Goal: Contribute content: Add original content to the website for others to see

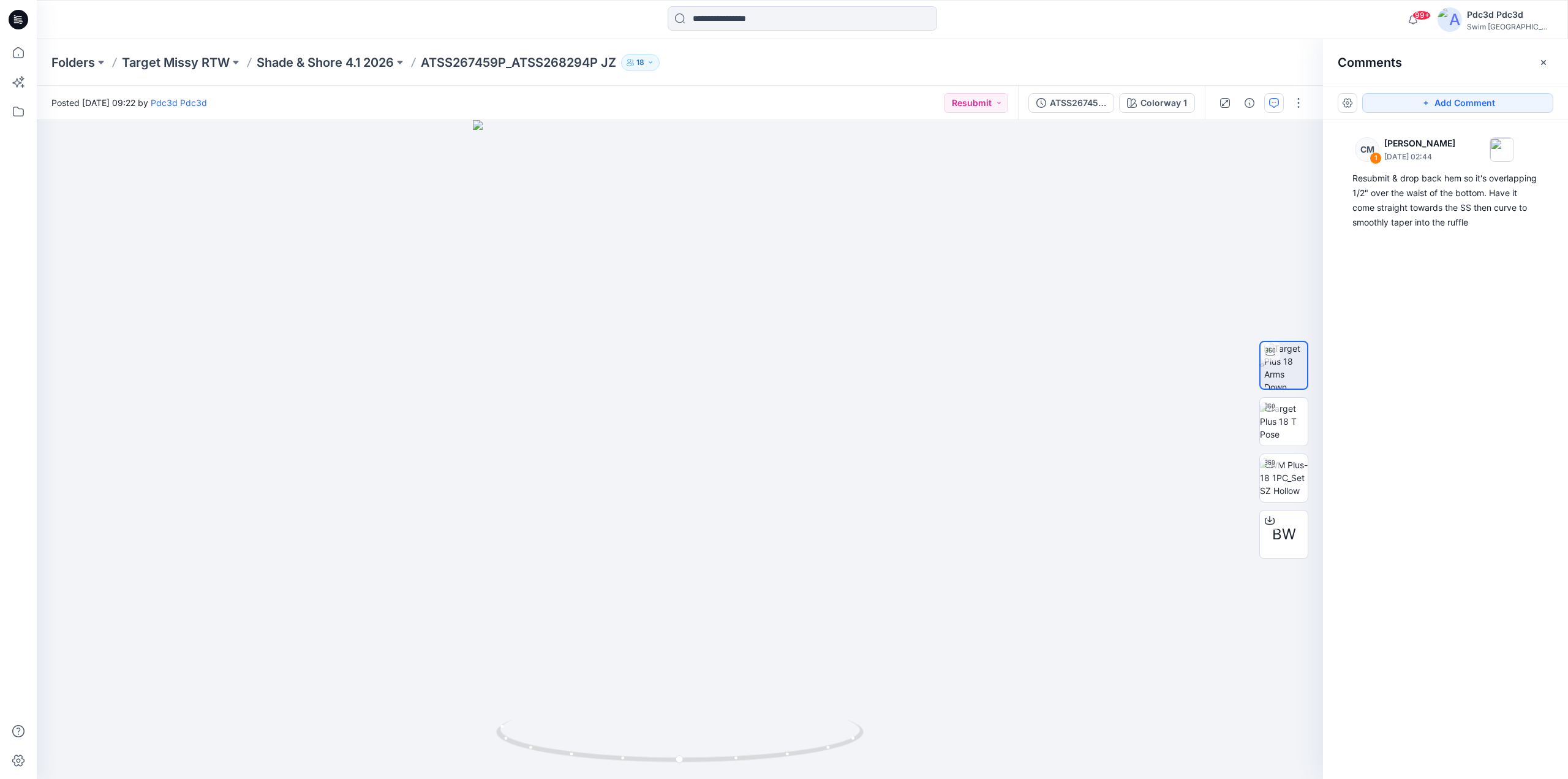
click at [741, 100] on div "Posted [DATE] 09:22 by Pdc3d Pdc3d Resubmit" at bounding box center [527, 103] width 981 height 34
click at [7, 59] on icon at bounding box center [19, 52] width 27 height 27
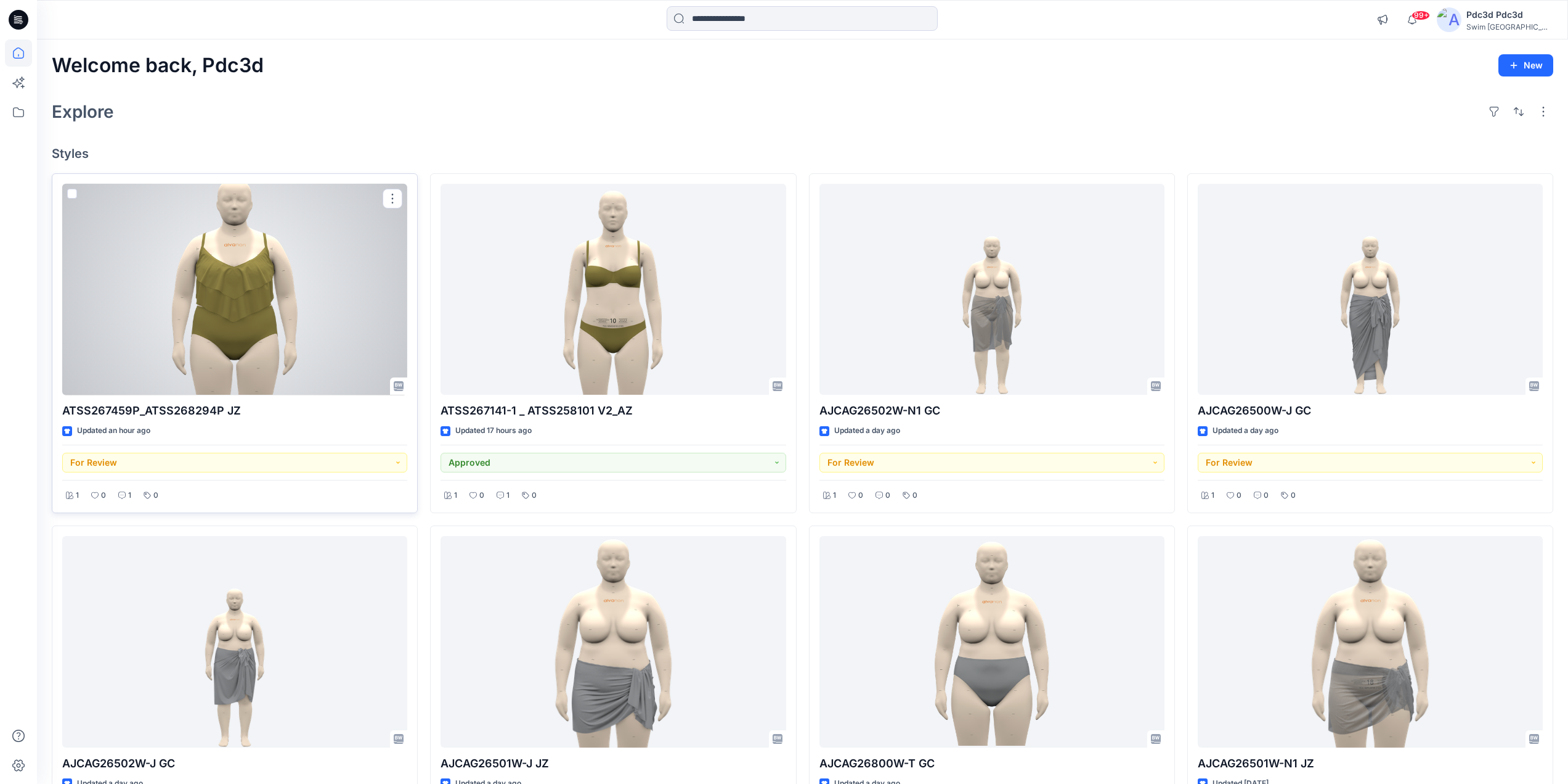
click at [296, 309] on div at bounding box center [235, 289] width 345 height 212
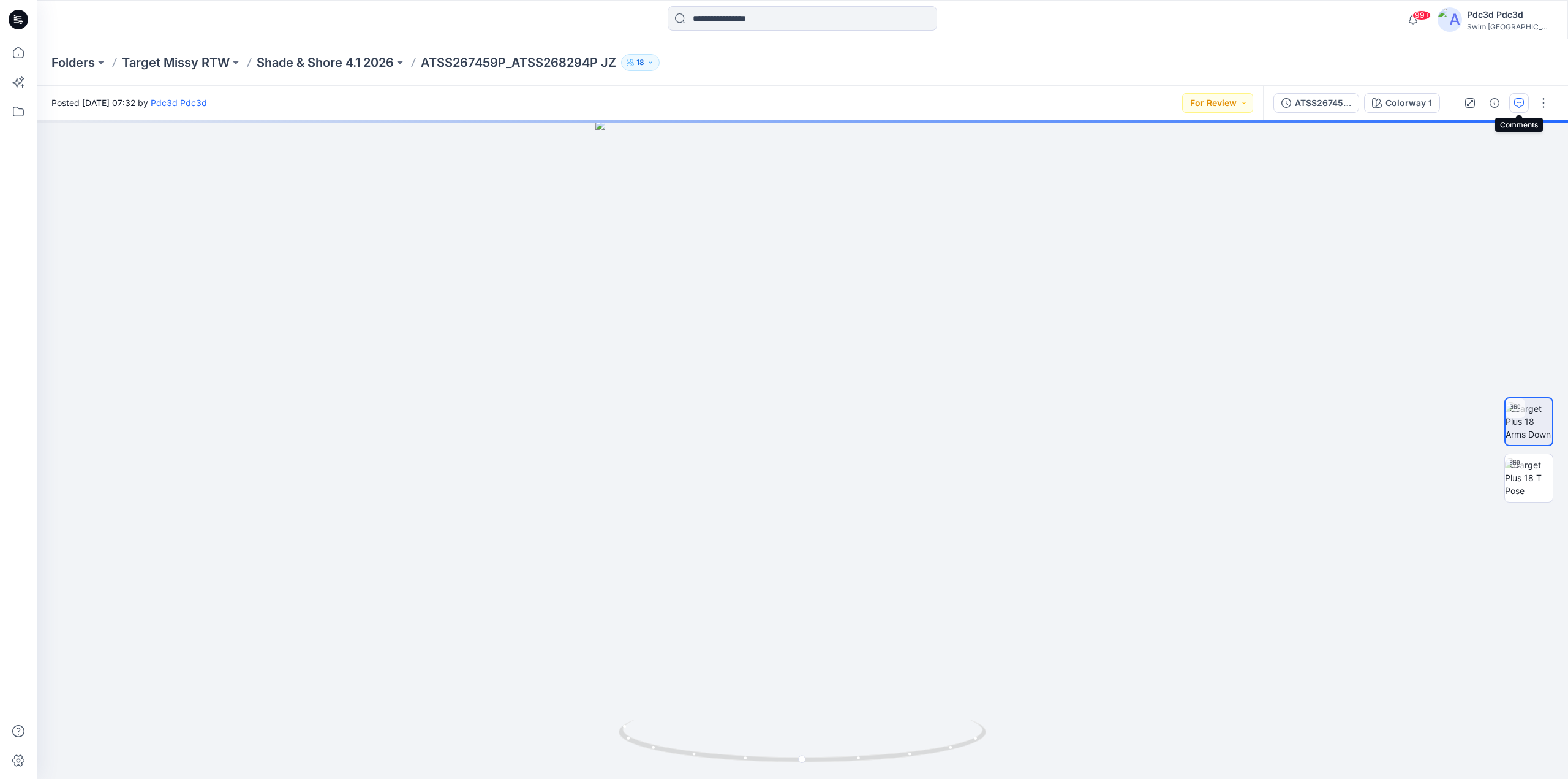
click at [1518, 100] on icon "button" at bounding box center [1518, 102] width 10 height 10
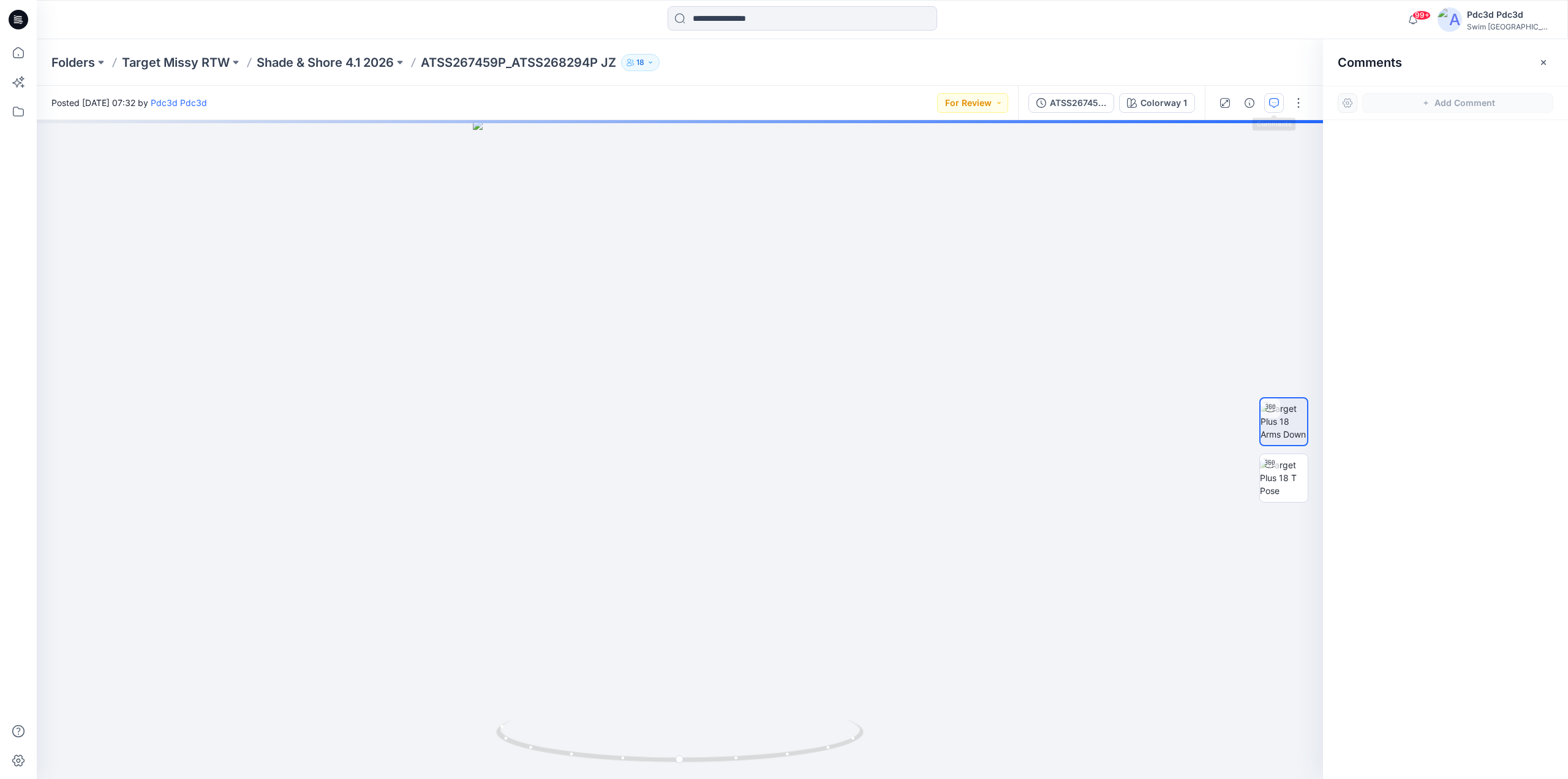
click at [1285, 99] on div at bounding box center [1261, 103] width 114 height 35
click at [1290, 108] on button "button" at bounding box center [1298, 103] width 20 height 20
click at [1297, 99] on button "button" at bounding box center [1298, 103] width 20 height 20
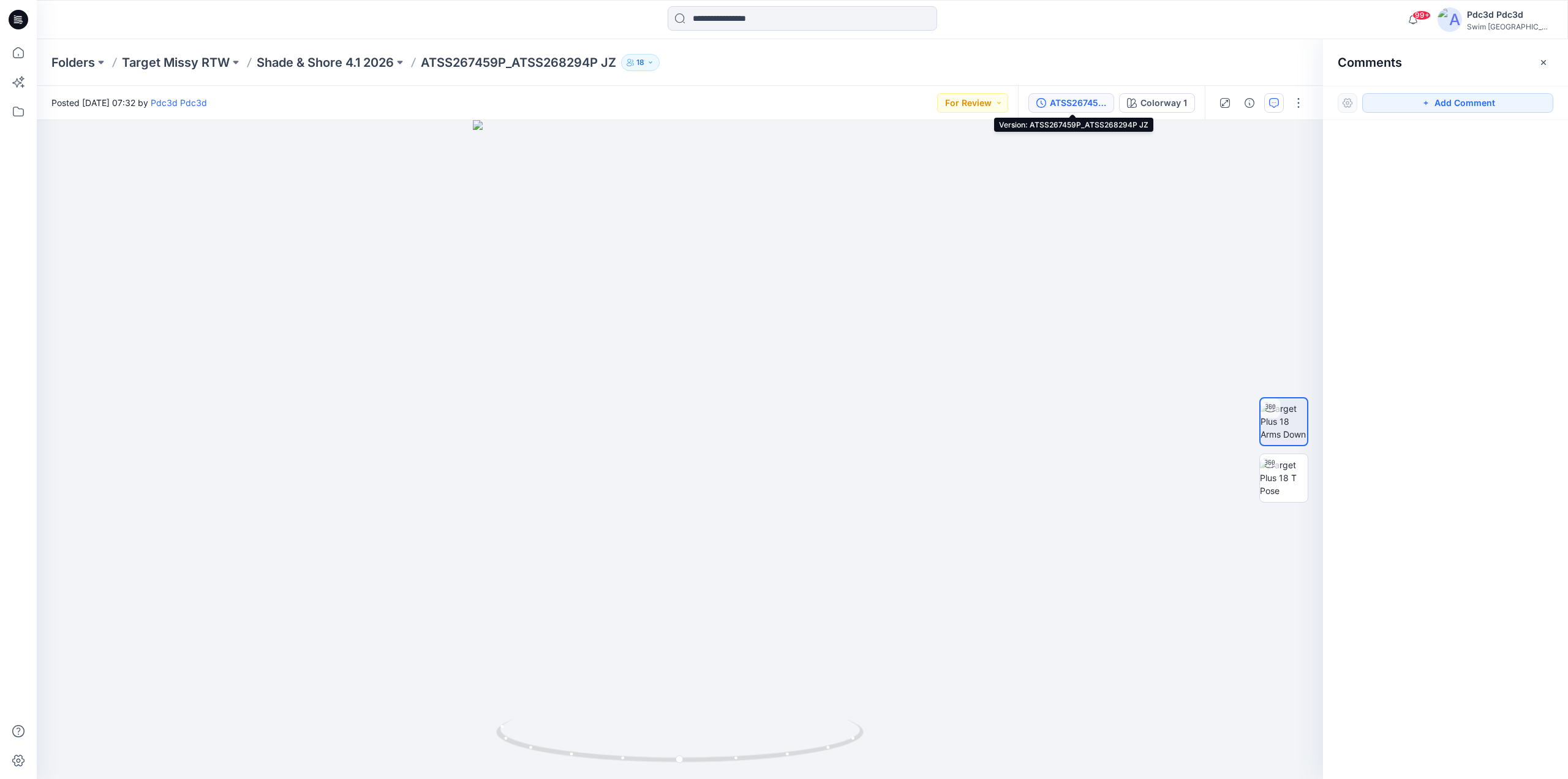
click at [1046, 100] on icon "button" at bounding box center [1040, 102] width 10 height 10
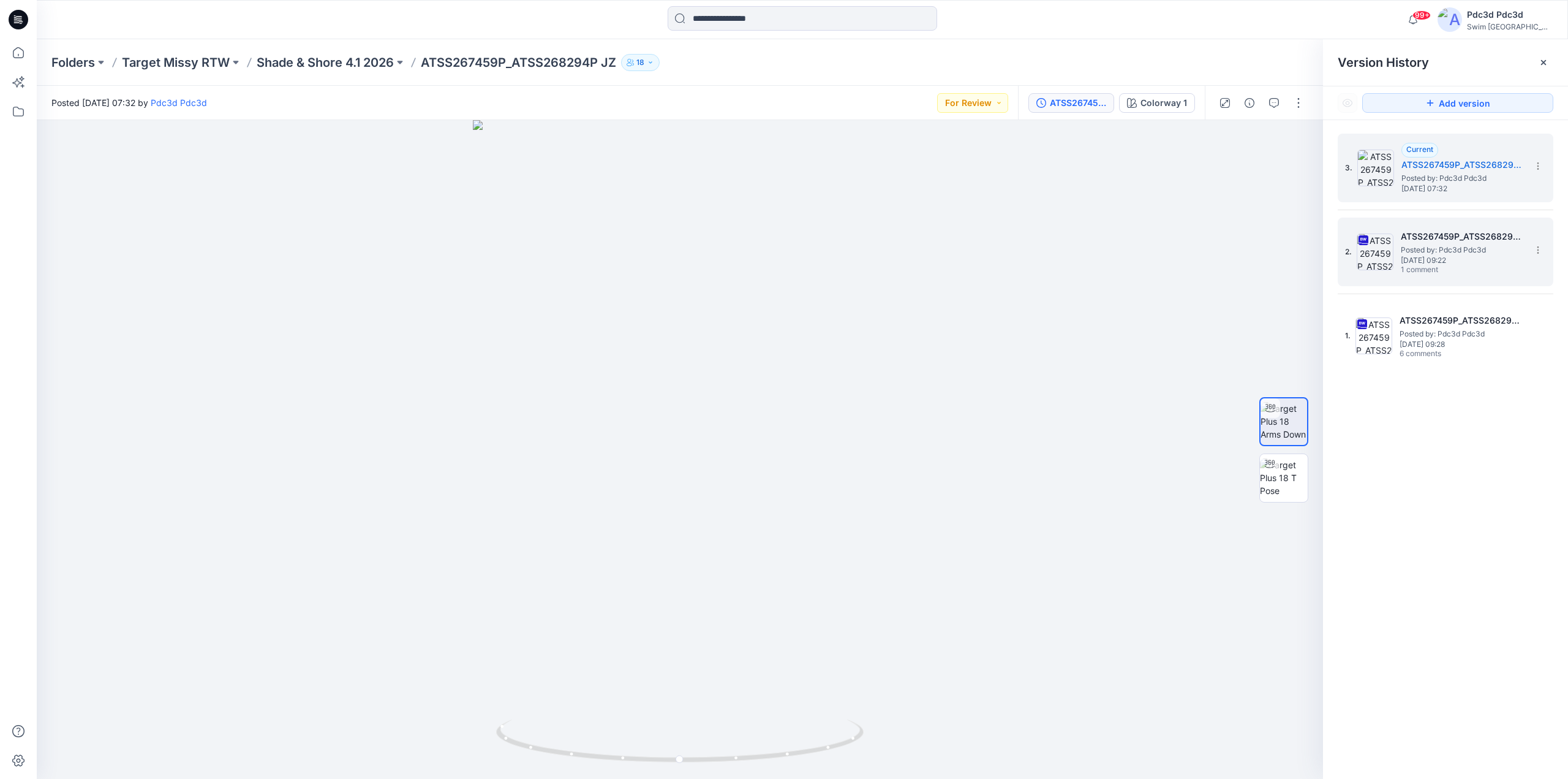
click at [1452, 274] on span "1 comment" at bounding box center [1443, 270] width 86 height 10
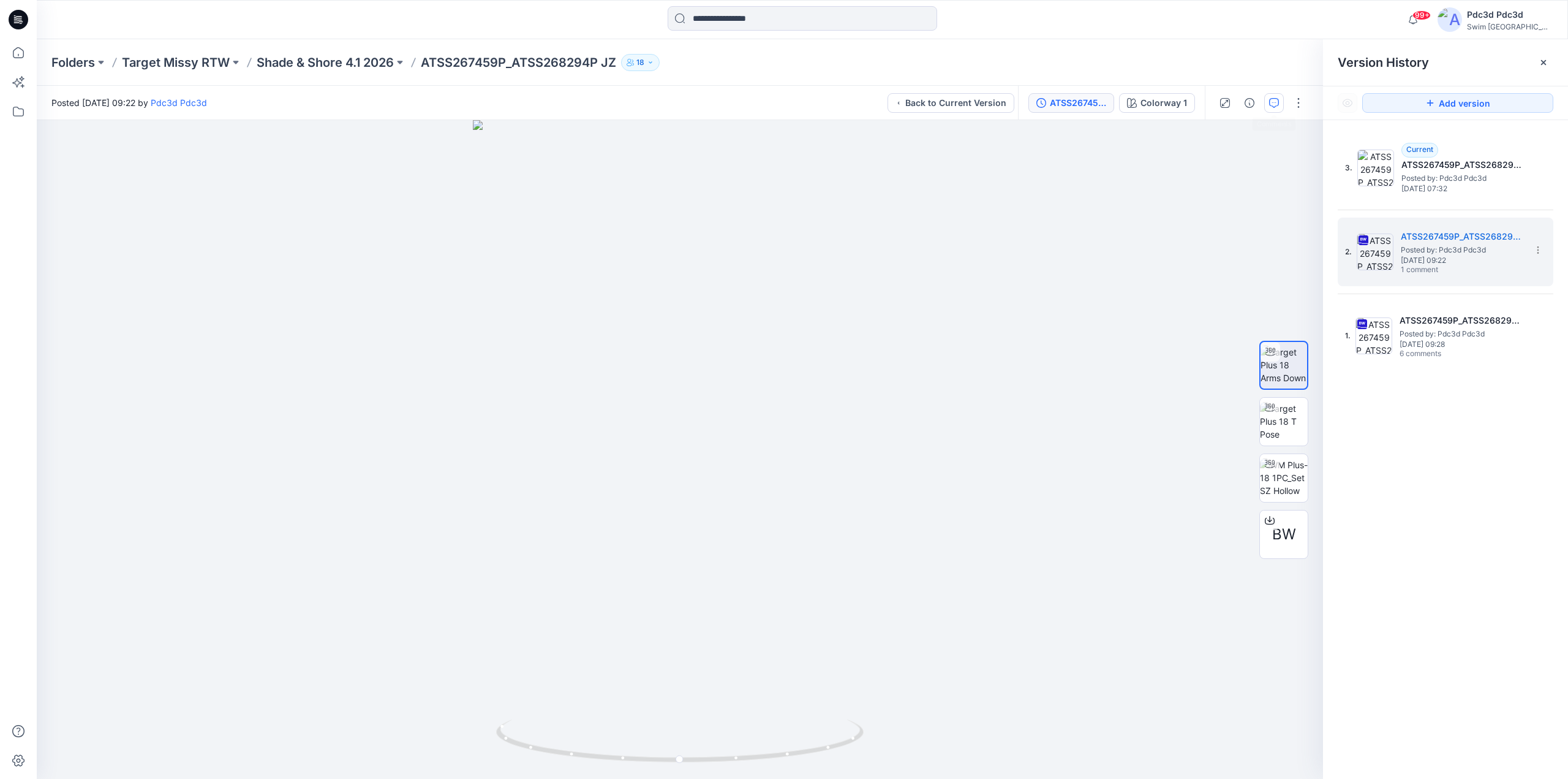
click at [1265, 109] on button "button" at bounding box center [1274, 103] width 20 height 20
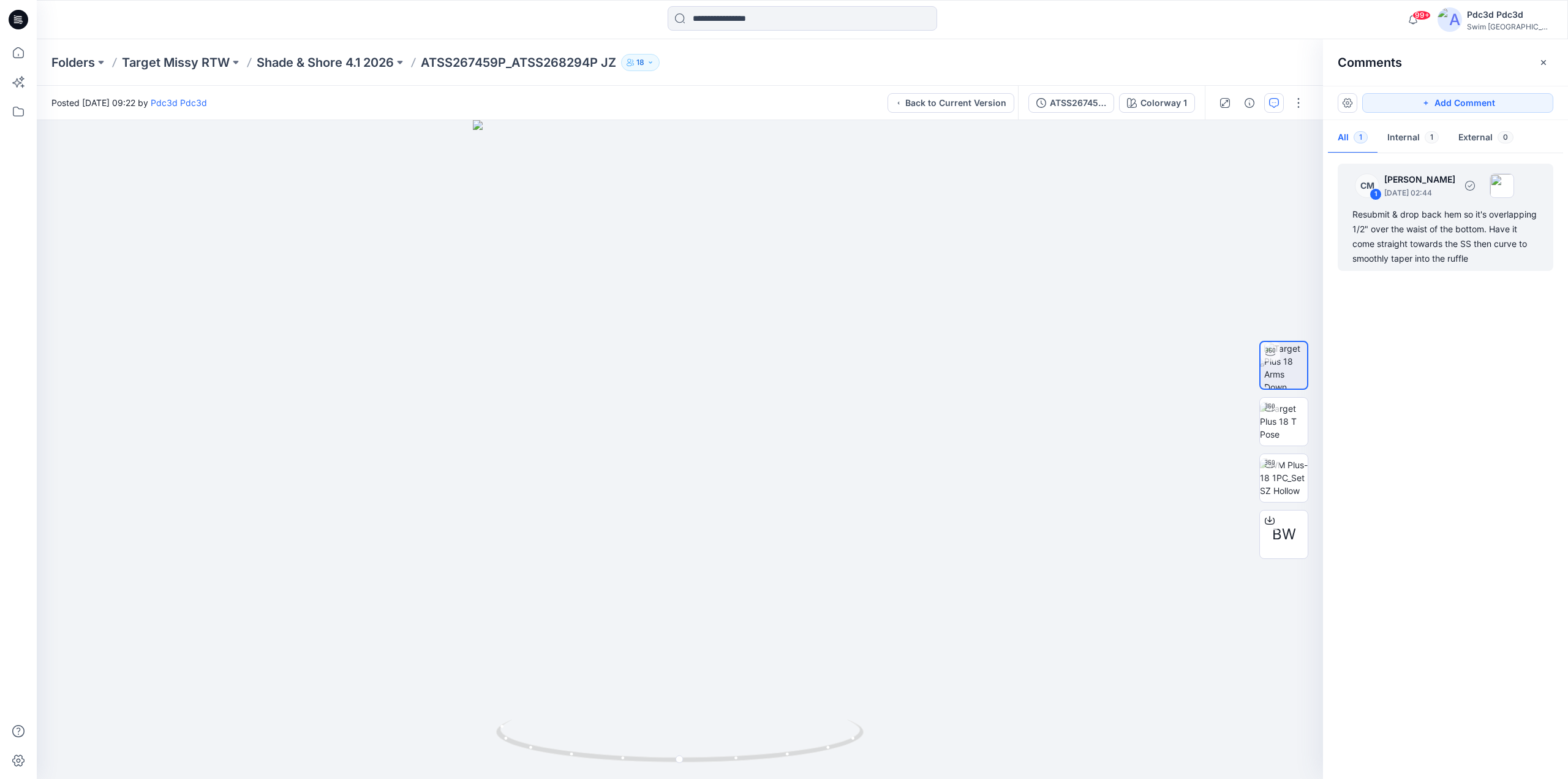
click at [1421, 232] on div "Resubmit & drop back hem so it's overlapping 1/2" over the waist of the bottom.…" at bounding box center [1446, 236] width 186 height 59
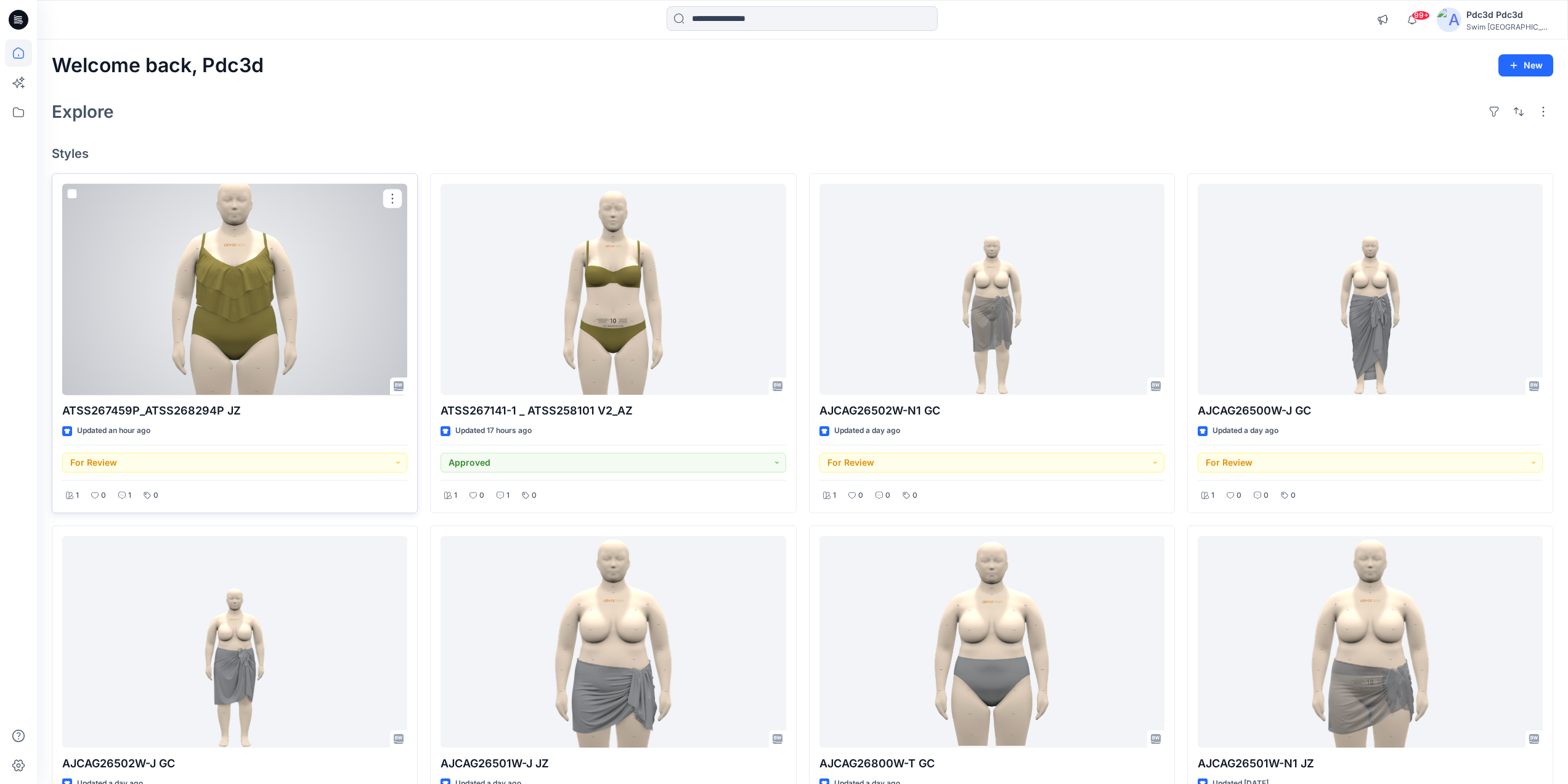
click at [184, 278] on div at bounding box center [235, 289] width 345 height 212
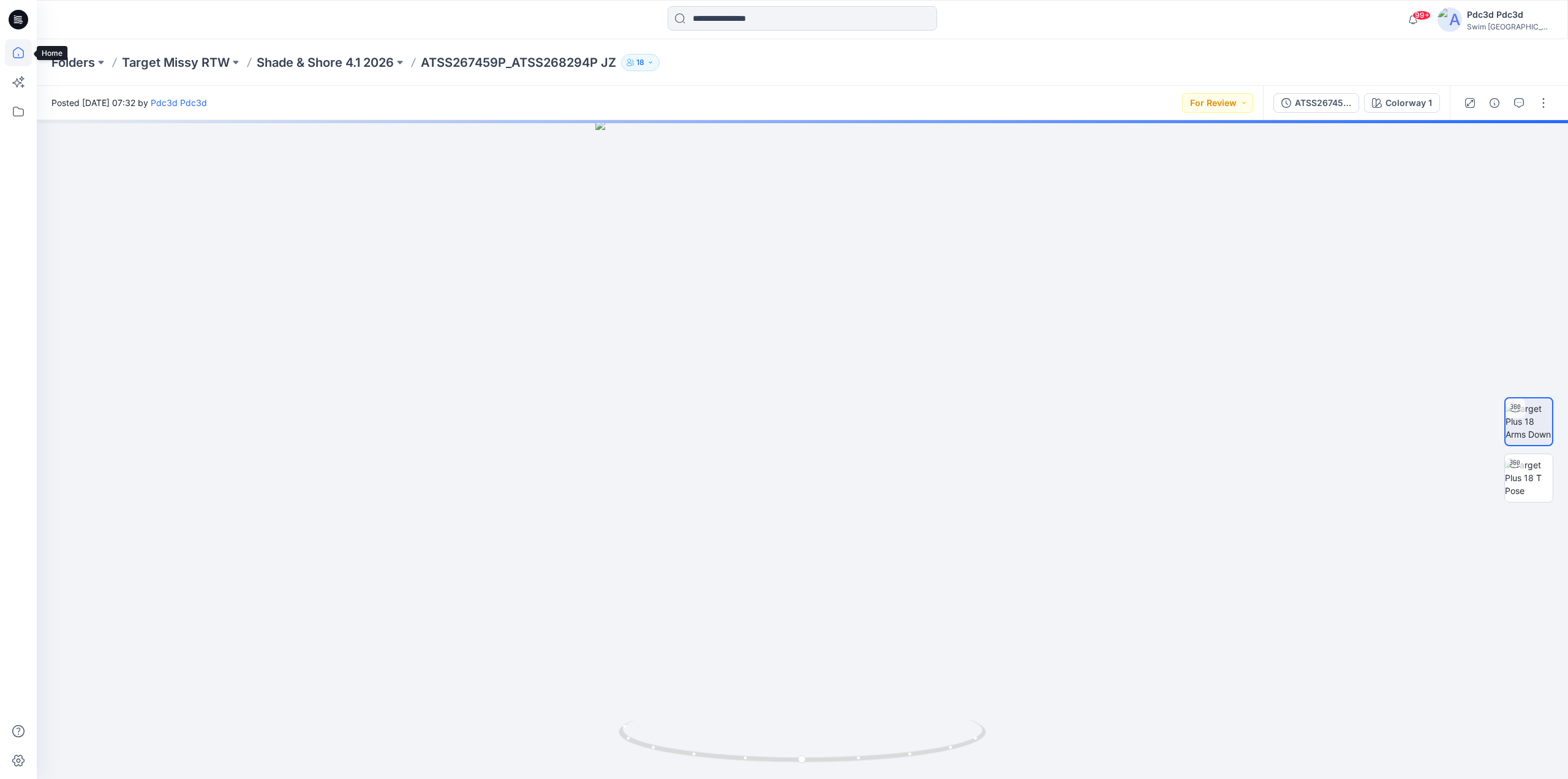
click at [26, 59] on icon at bounding box center [19, 52] width 27 height 27
drag, startPoint x: 874, startPoint y: 759, endPoint x: 785, endPoint y: 748, distance: 89.7
click at [785, 748] on icon at bounding box center [804, 743] width 371 height 46
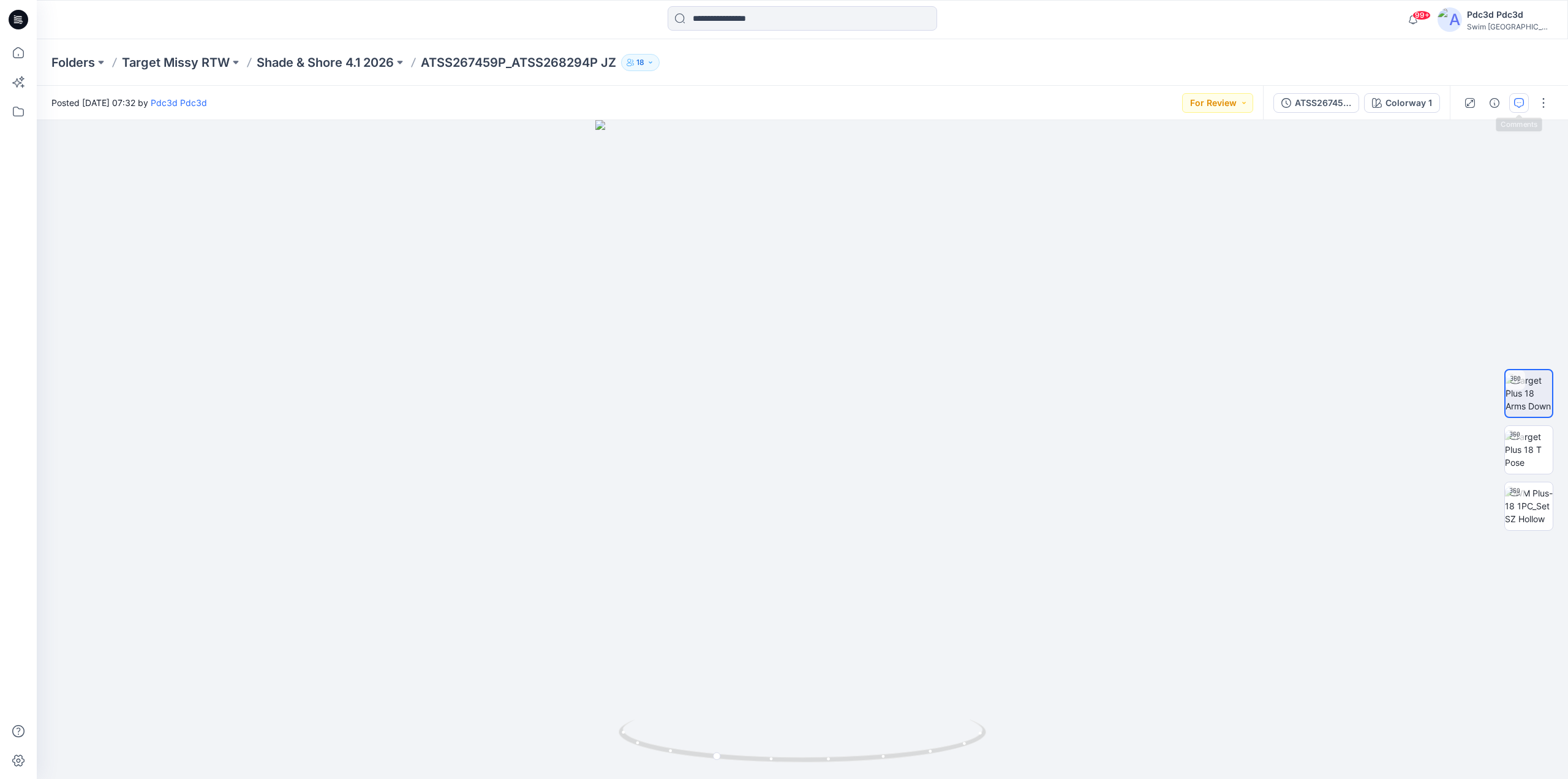
click at [1520, 106] on icon "button" at bounding box center [1518, 102] width 10 height 10
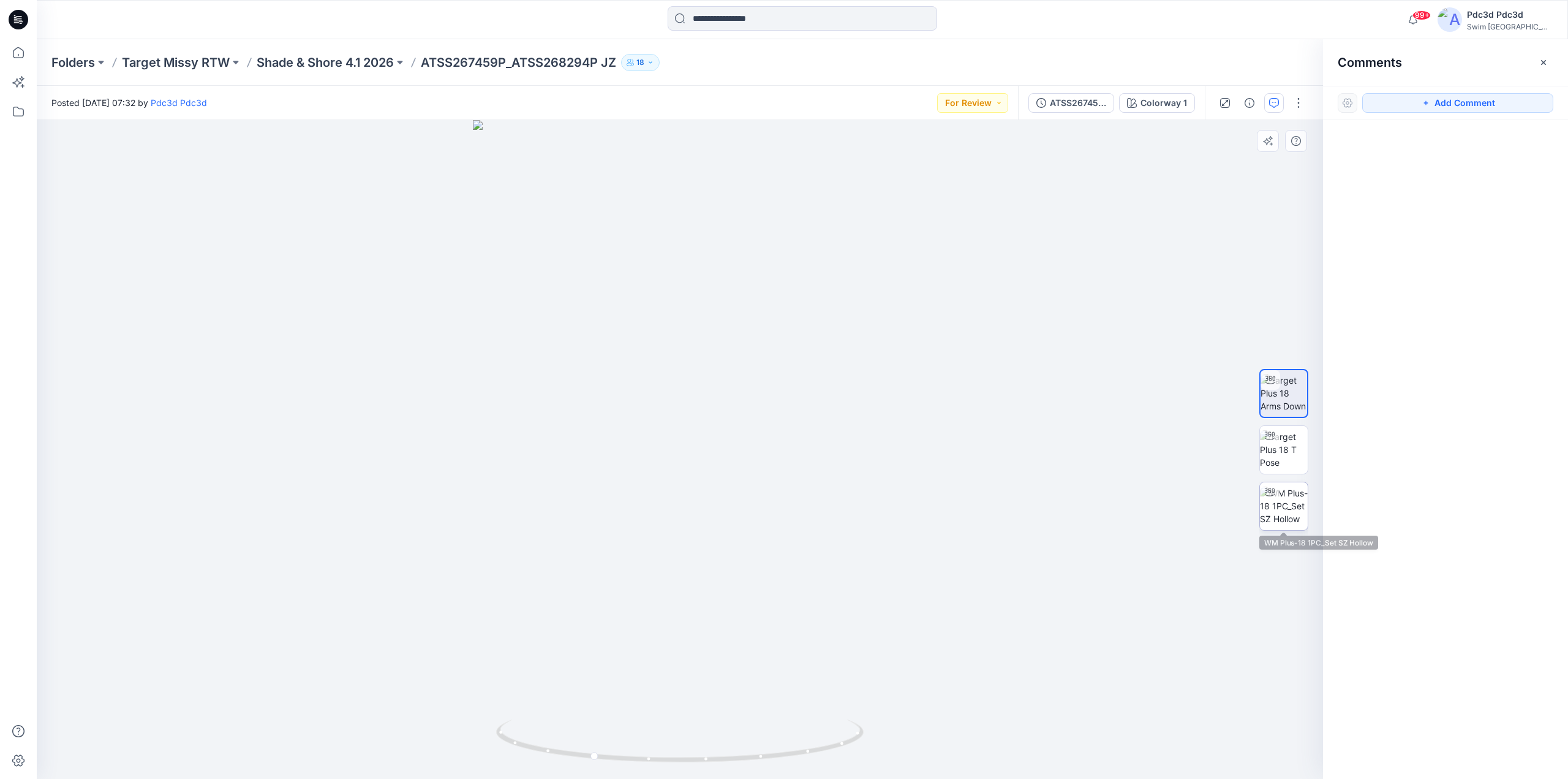
click at [1273, 509] on img at bounding box center [1283, 505] width 48 height 38
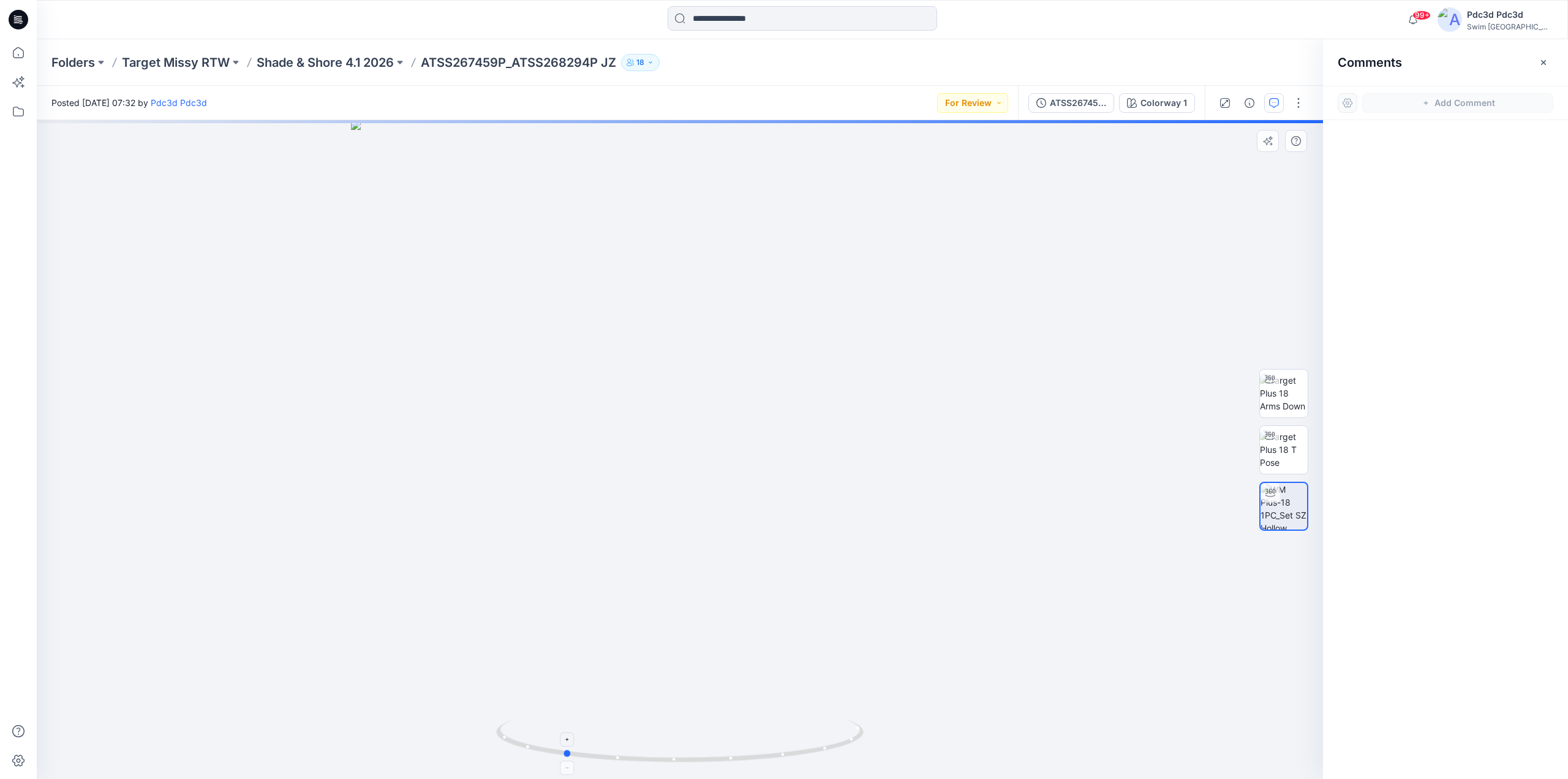
drag, startPoint x: 801, startPoint y: 756, endPoint x: 685, endPoint y: 751, distance: 116.1
click at [685, 751] on icon at bounding box center [681, 743] width 371 height 46
click at [1540, 59] on icon "button" at bounding box center [1542, 62] width 10 height 10
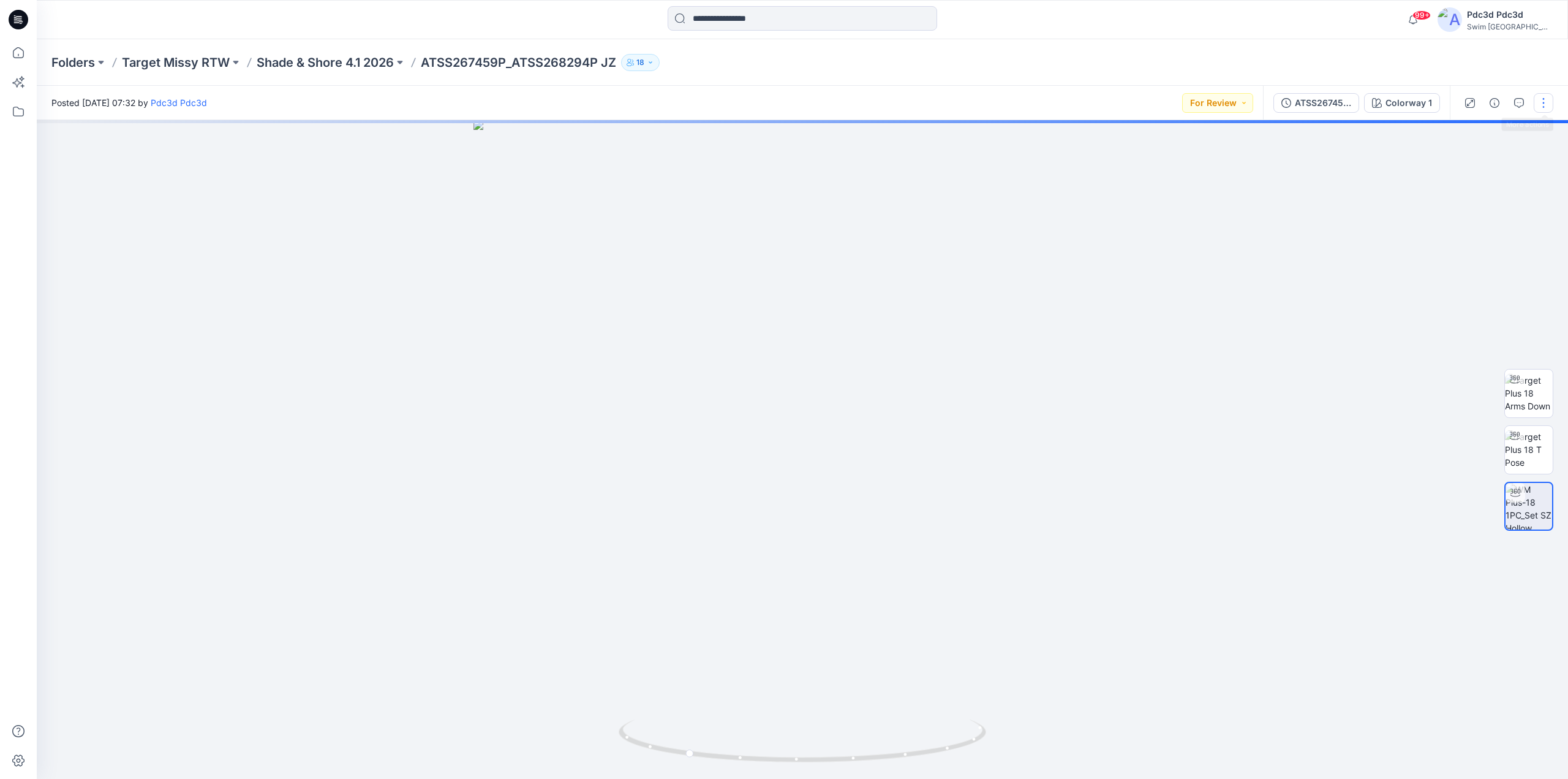
click at [1546, 102] on button "button" at bounding box center [1543, 103] width 20 height 20
click at [1469, 161] on p "Edit" at bounding box center [1464, 166] width 15 height 12
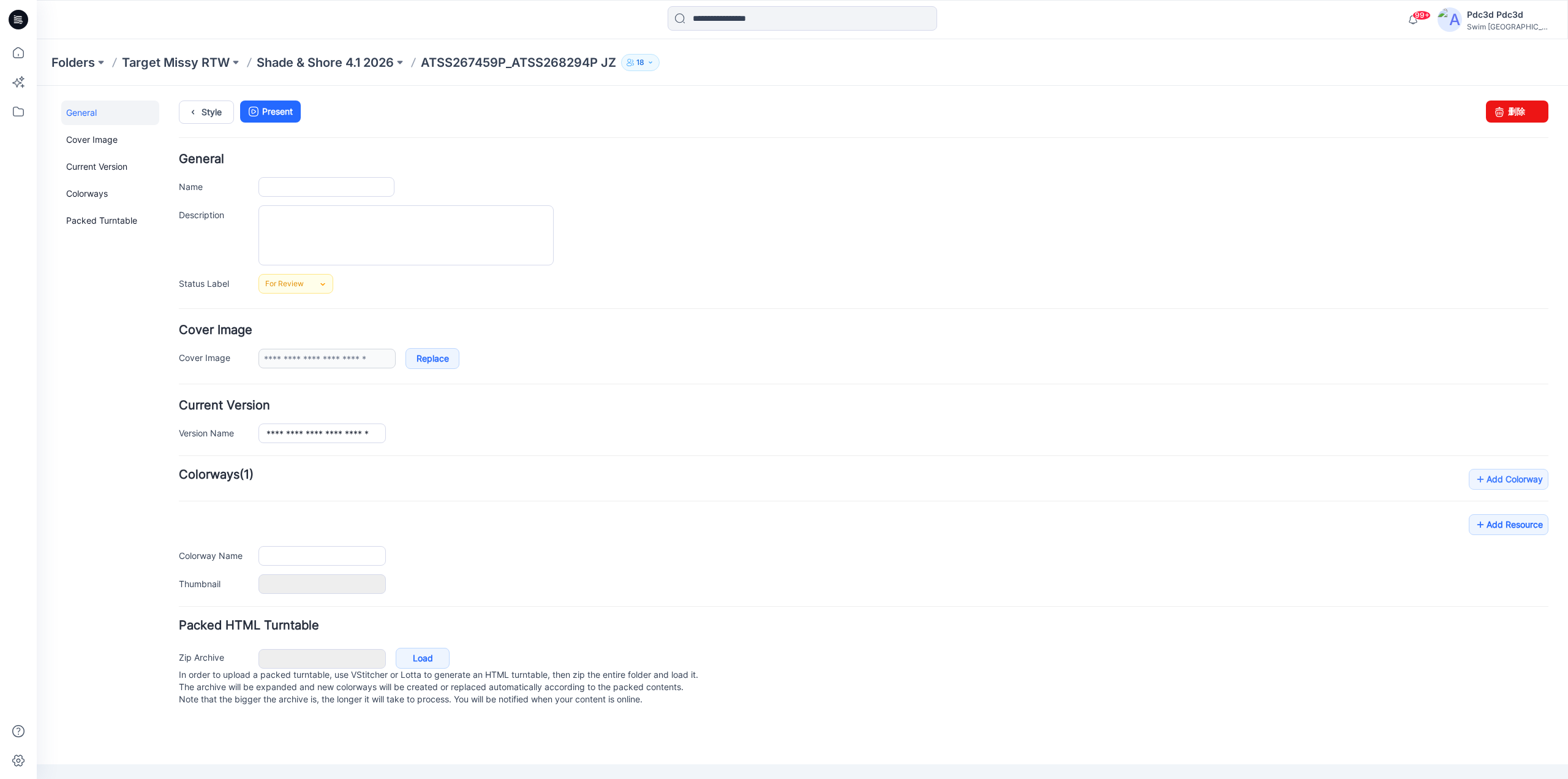
type input "**********"
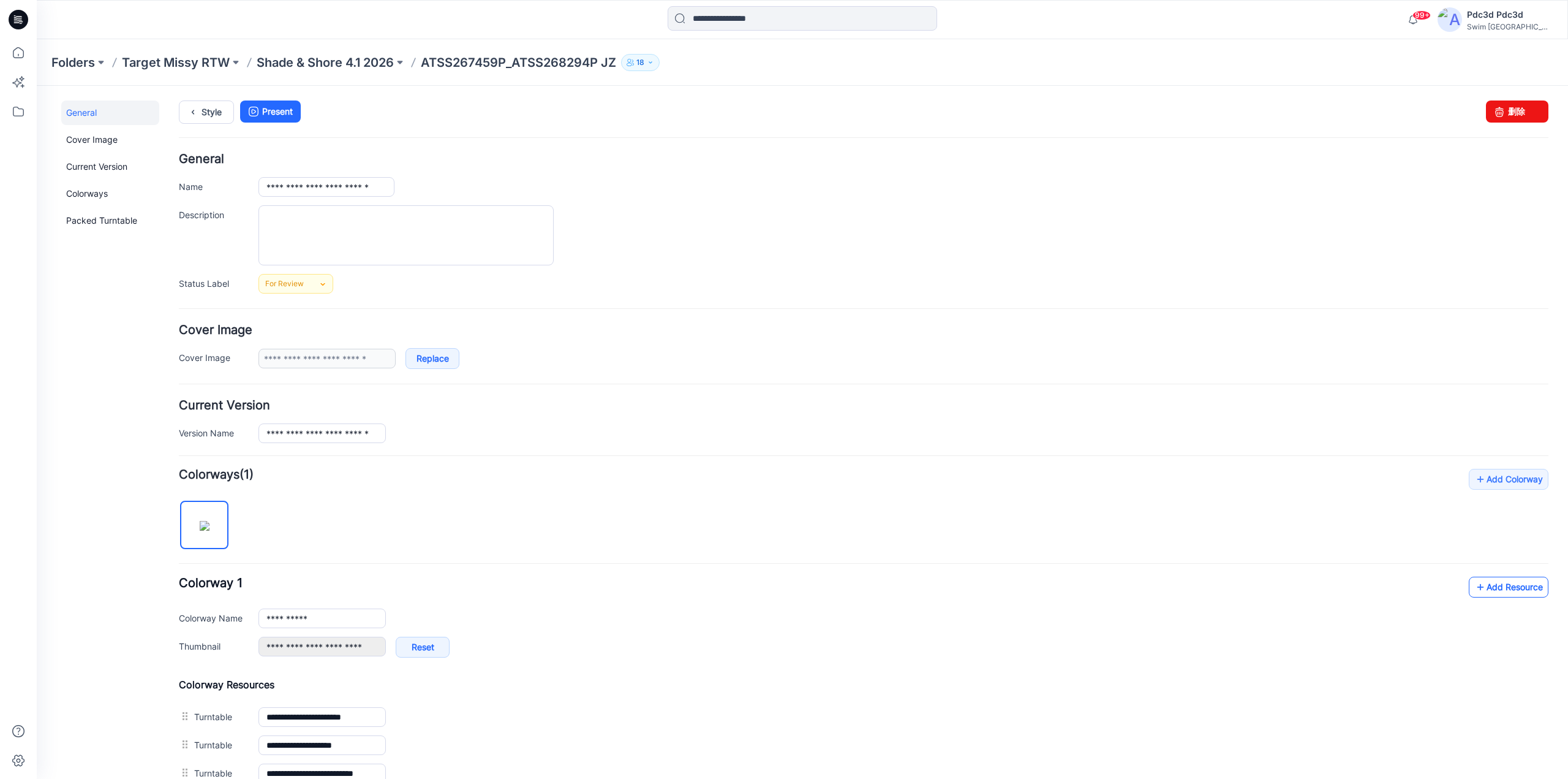
click at [1474, 589] on icon at bounding box center [1480, 586] width 12 height 20
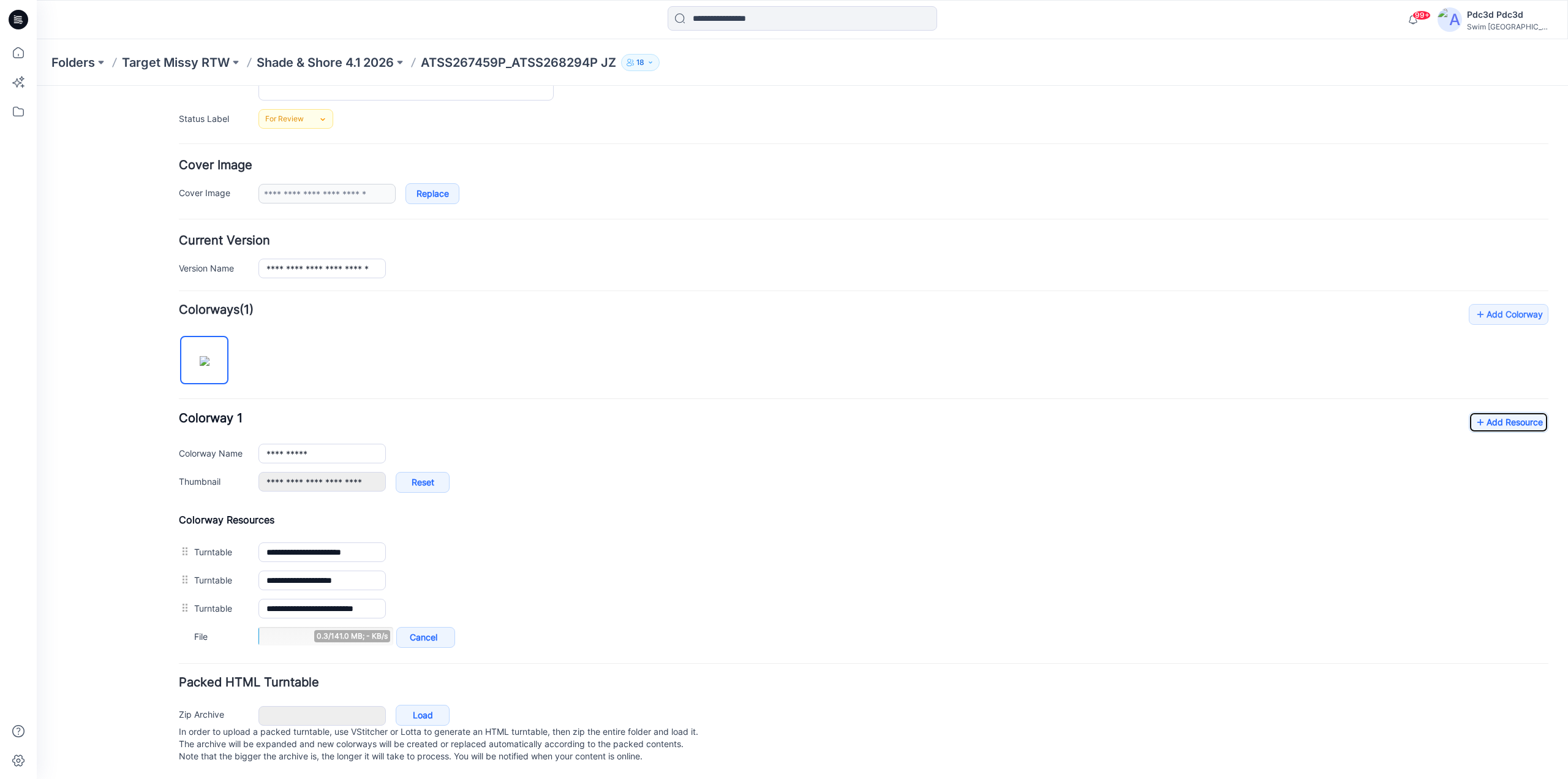
scroll to position [177, 0]
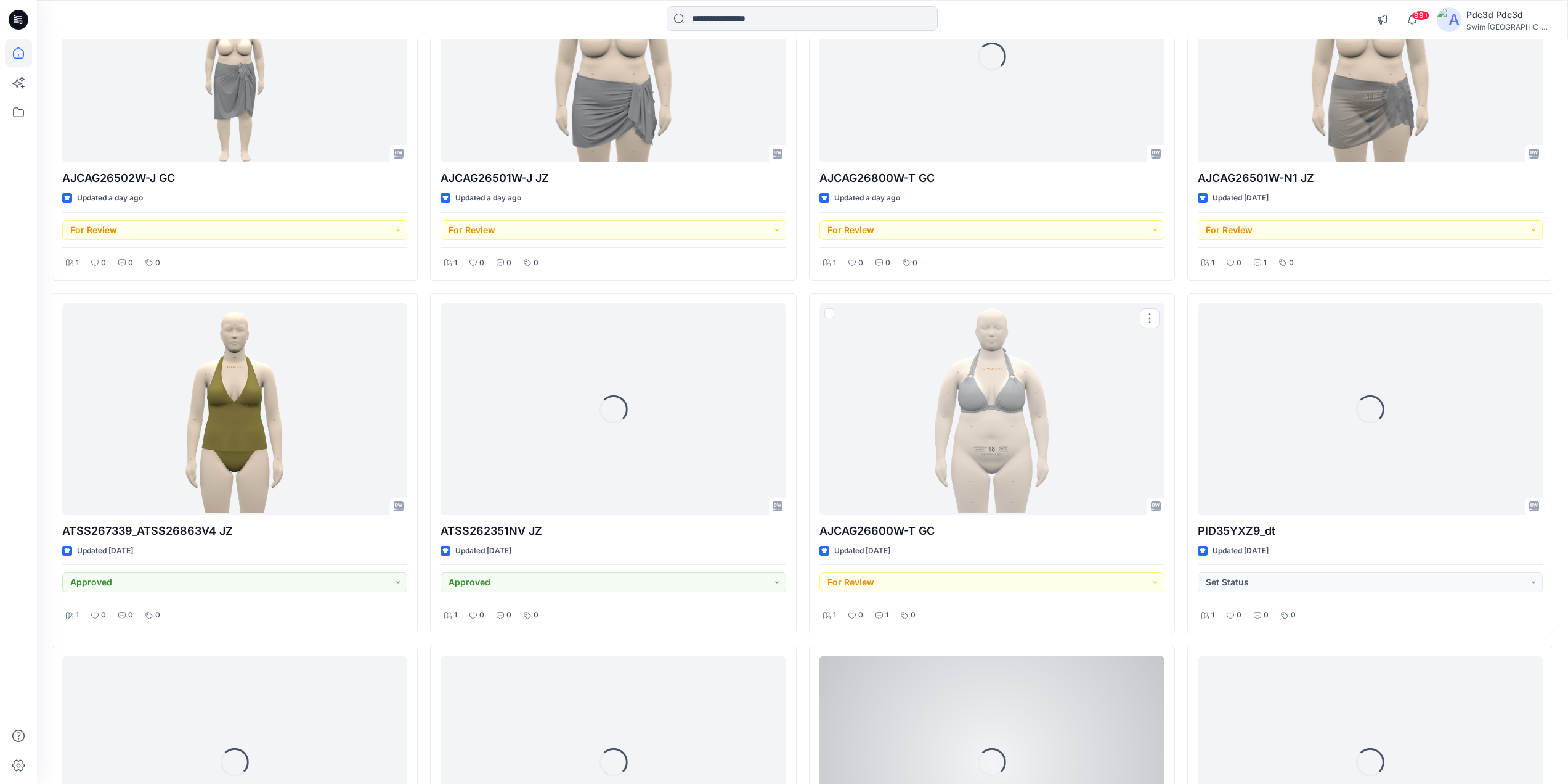
scroll to position [802, 0]
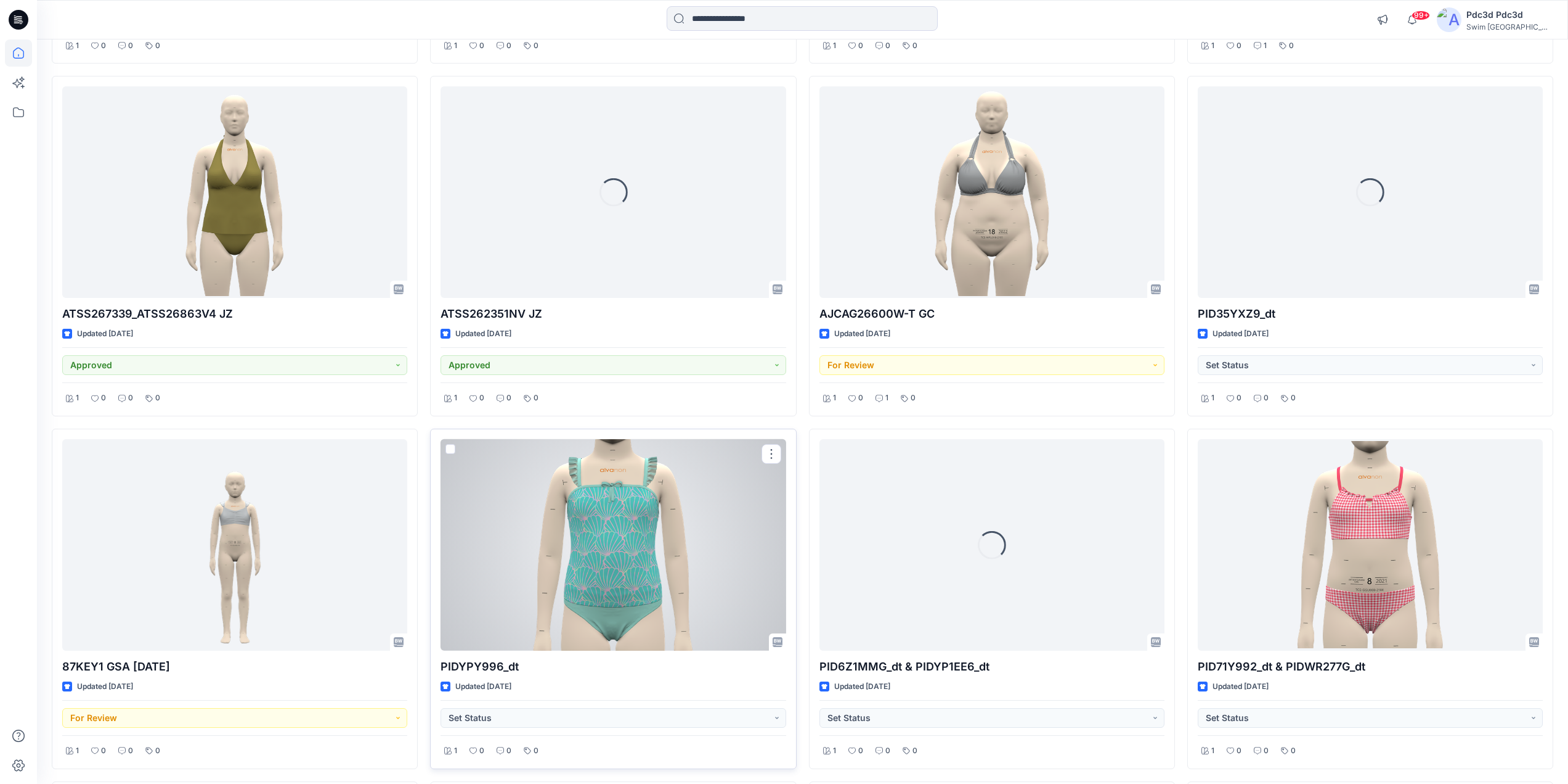
click at [579, 551] on div at bounding box center [613, 545] width 345 height 212
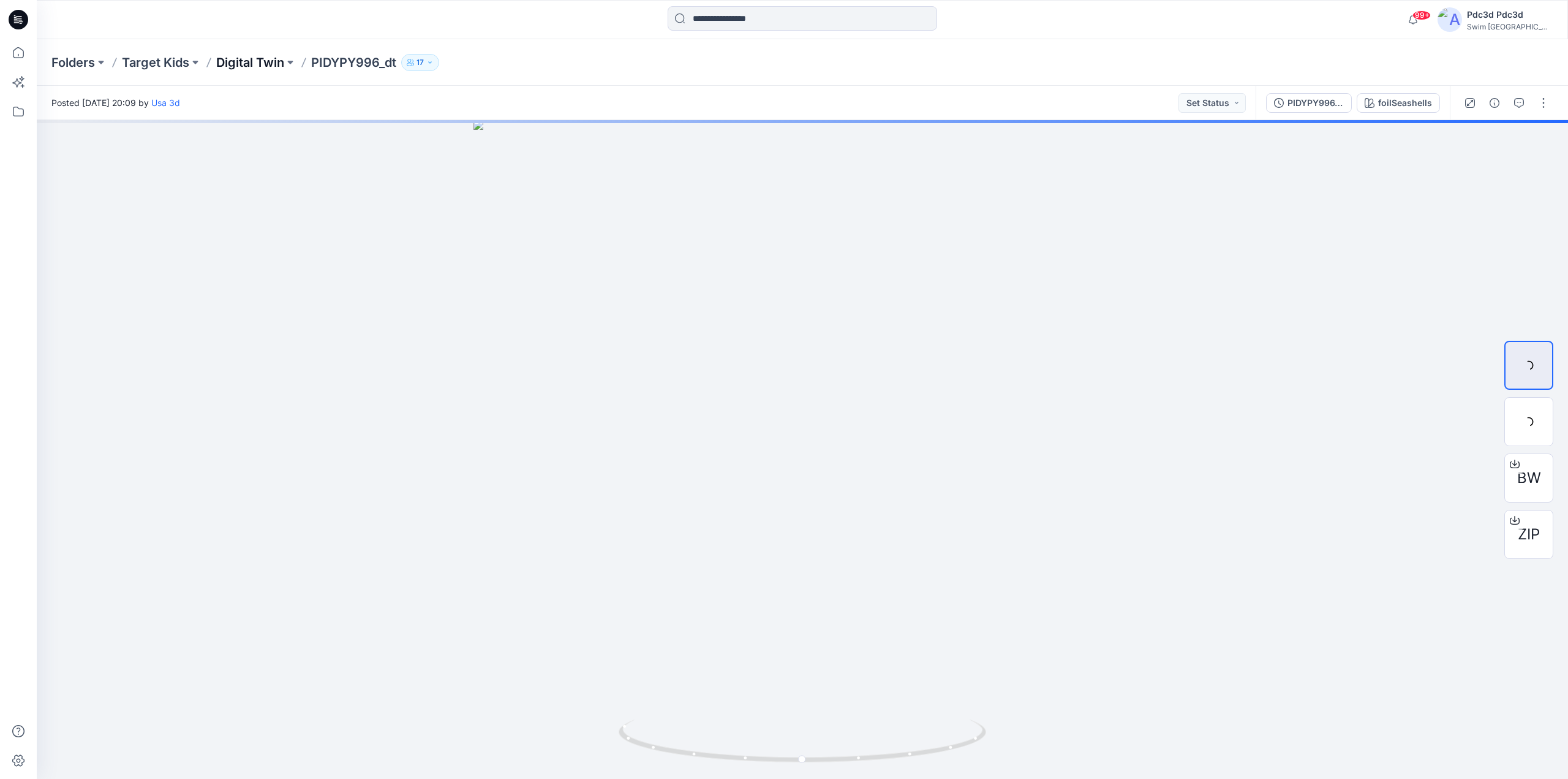
click at [255, 62] on p "Digital Twin" at bounding box center [250, 62] width 68 height 17
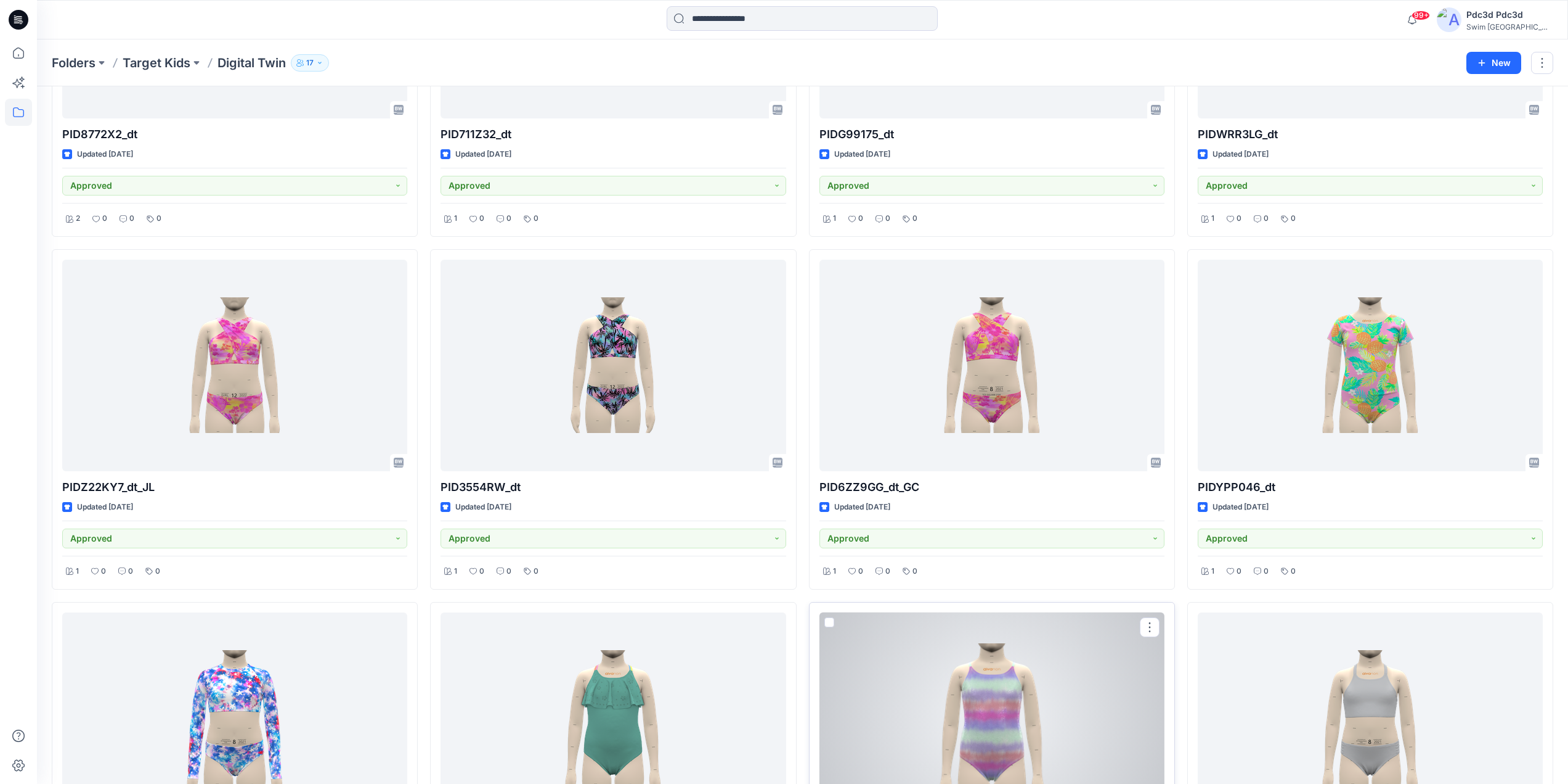
scroll to position [1526, 0]
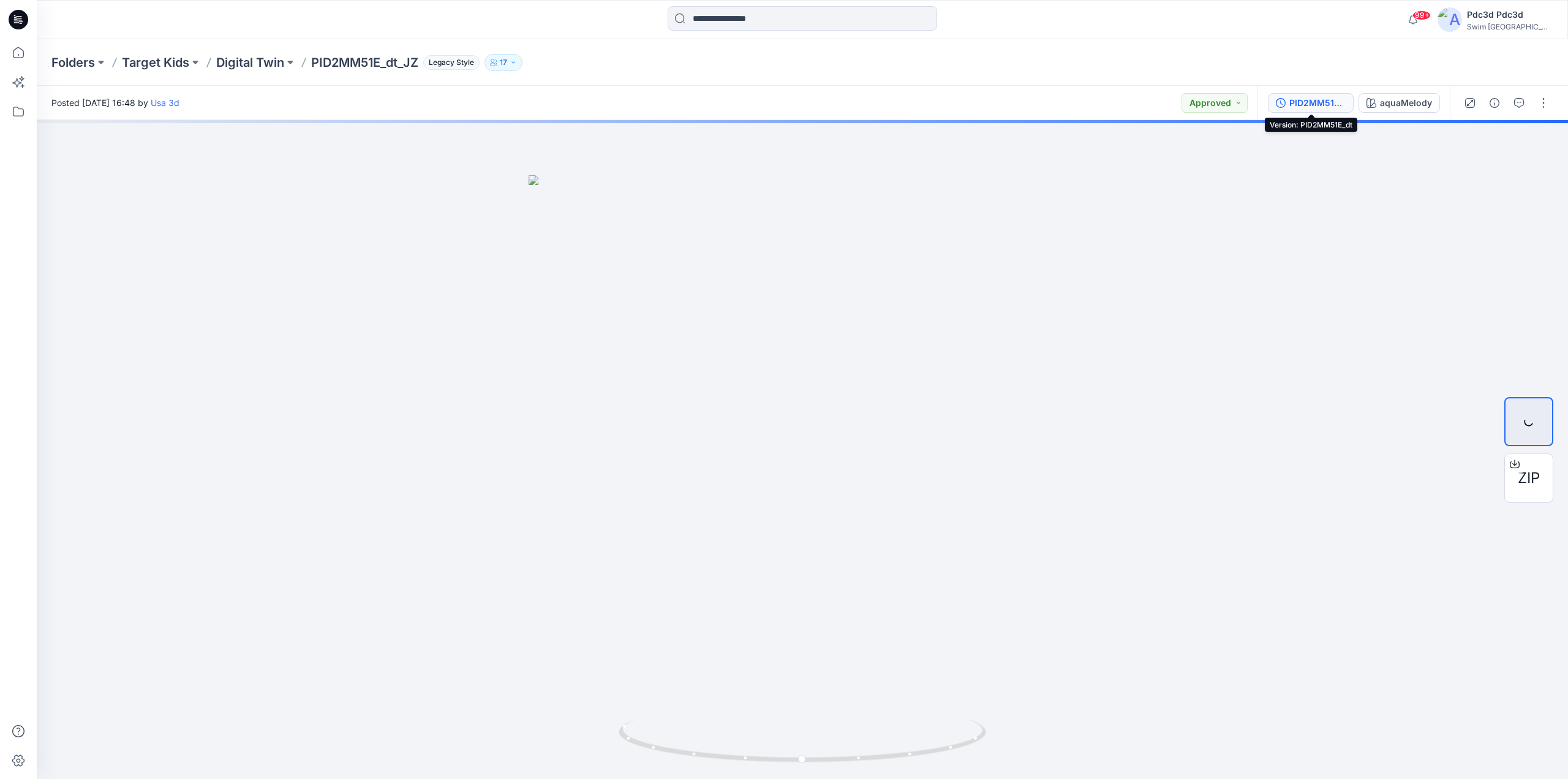
click at [1285, 102] on icon "button" at bounding box center [1280, 102] width 10 height 10
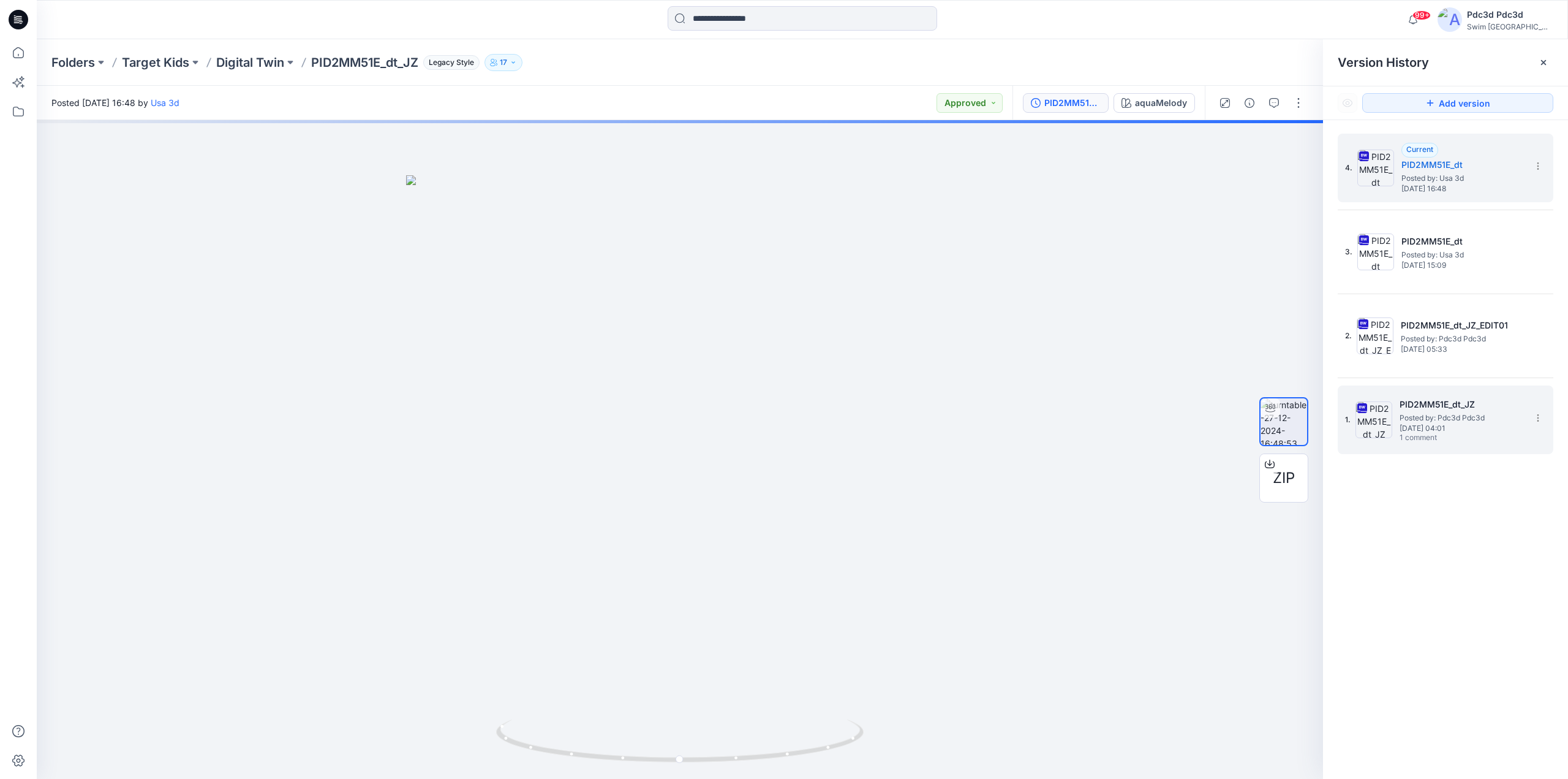
click at [1414, 408] on h5 "PID2MM51E_dt_JZ" at bounding box center [1461, 404] width 122 height 15
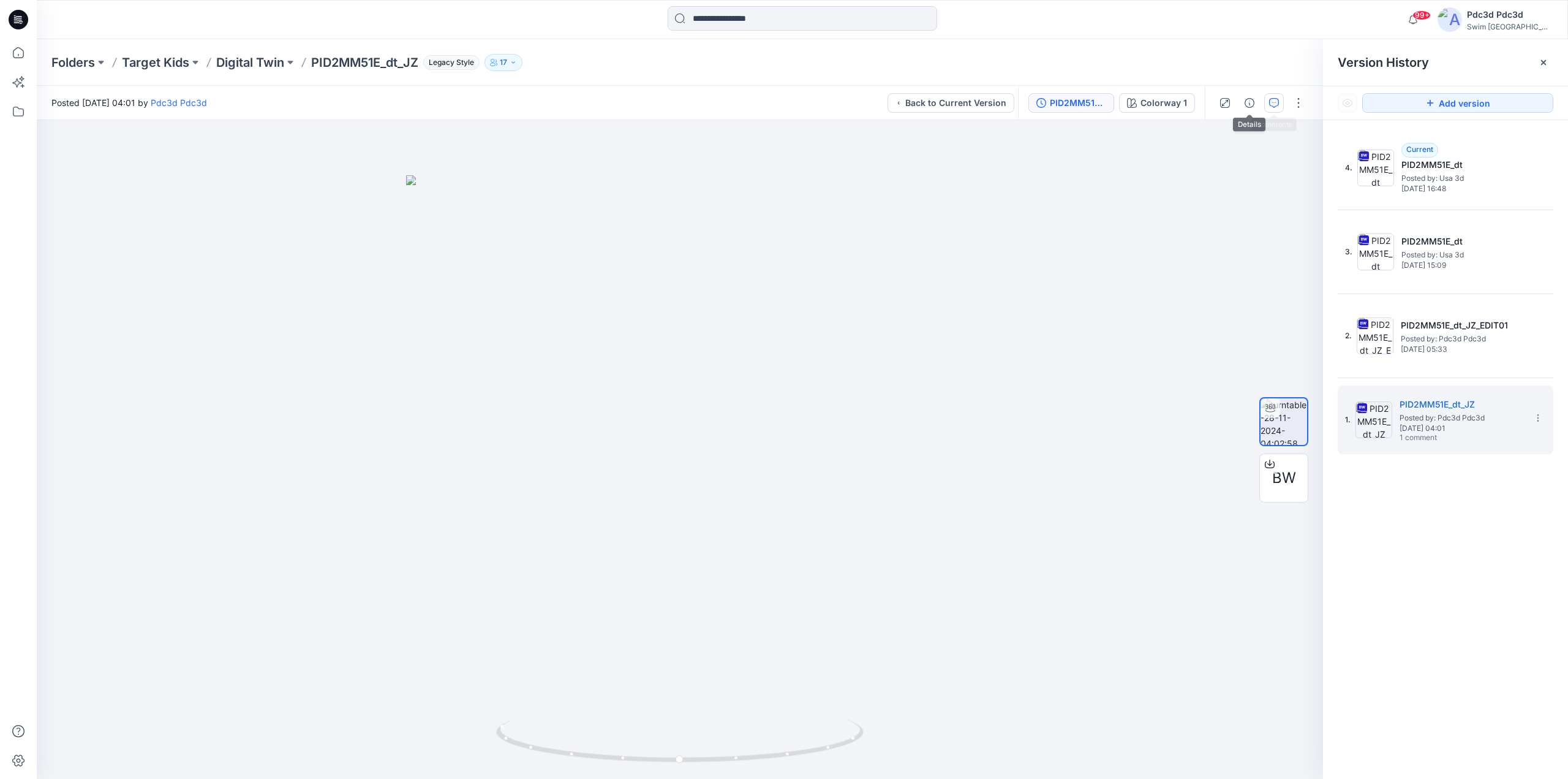
click at [1269, 104] on icon "button" at bounding box center [1274, 102] width 10 height 10
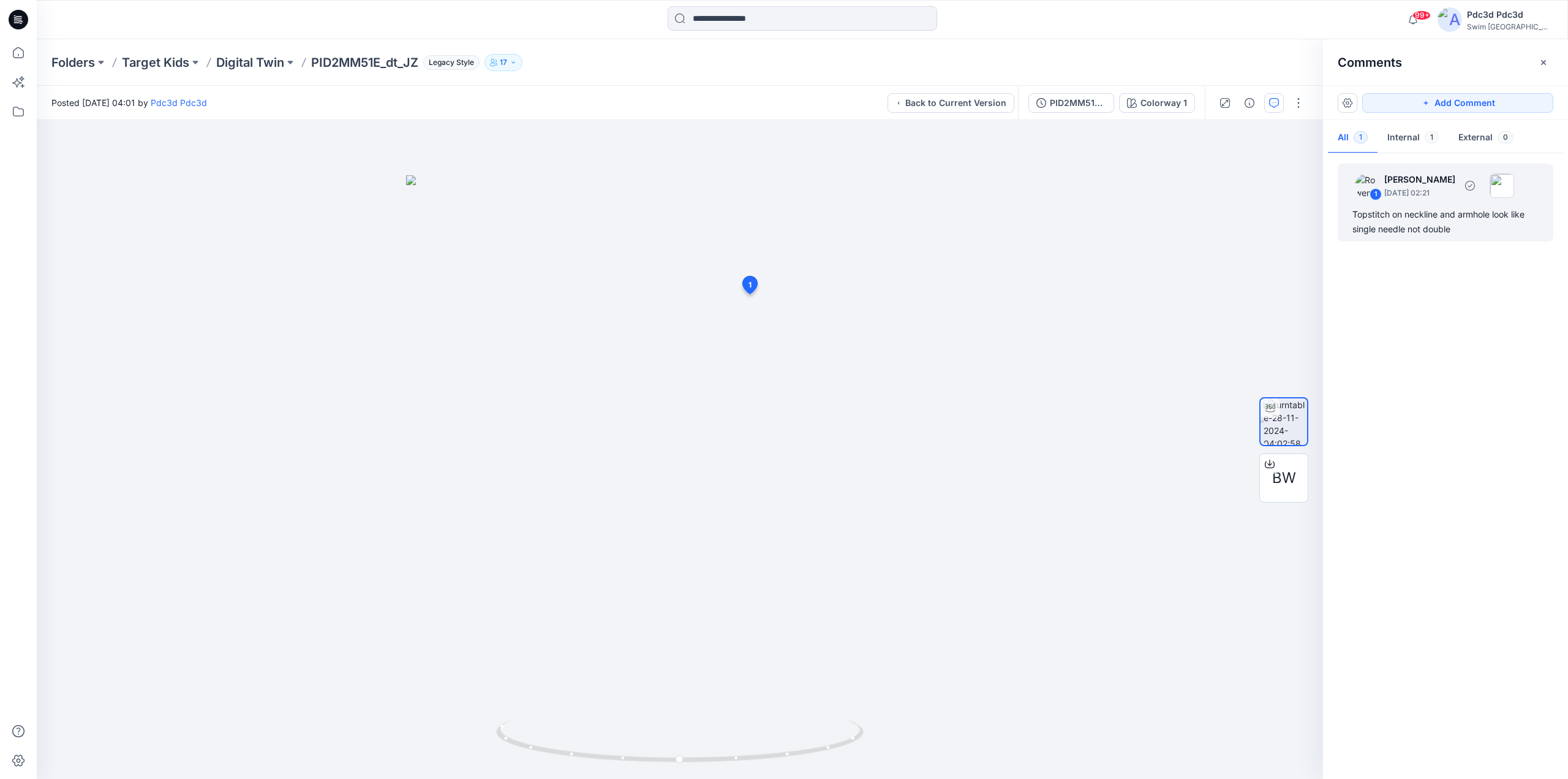
click at [1379, 237] on div "1 Rowena Smith-Wingo December 05, 2024 02:21 Topstitch on neckline and armhole …" at bounding box center [1445, 202] width 216 height 78
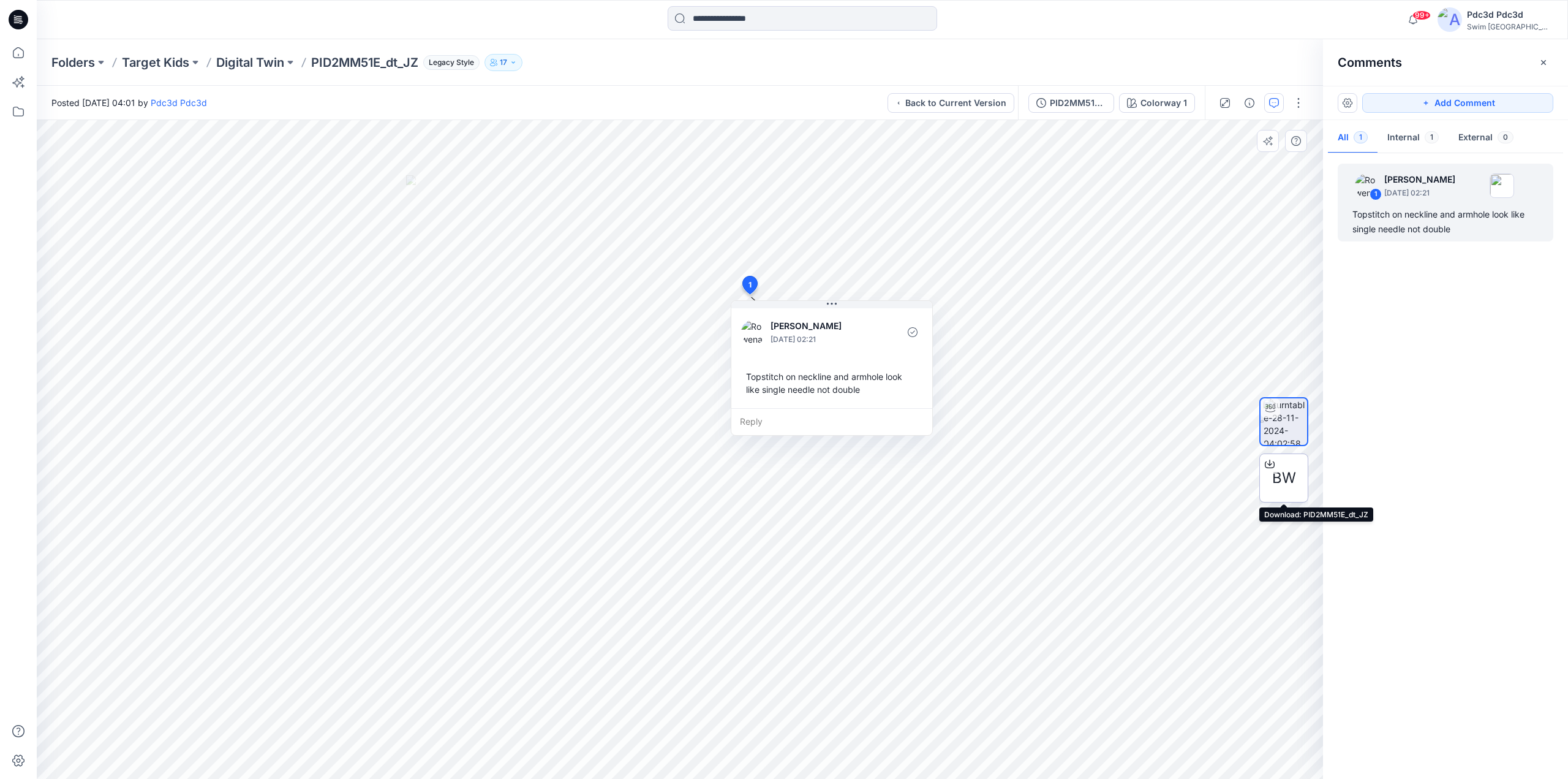
click at [1270, 465] on icon at bounding box center [1270, 461] width 5 height 6
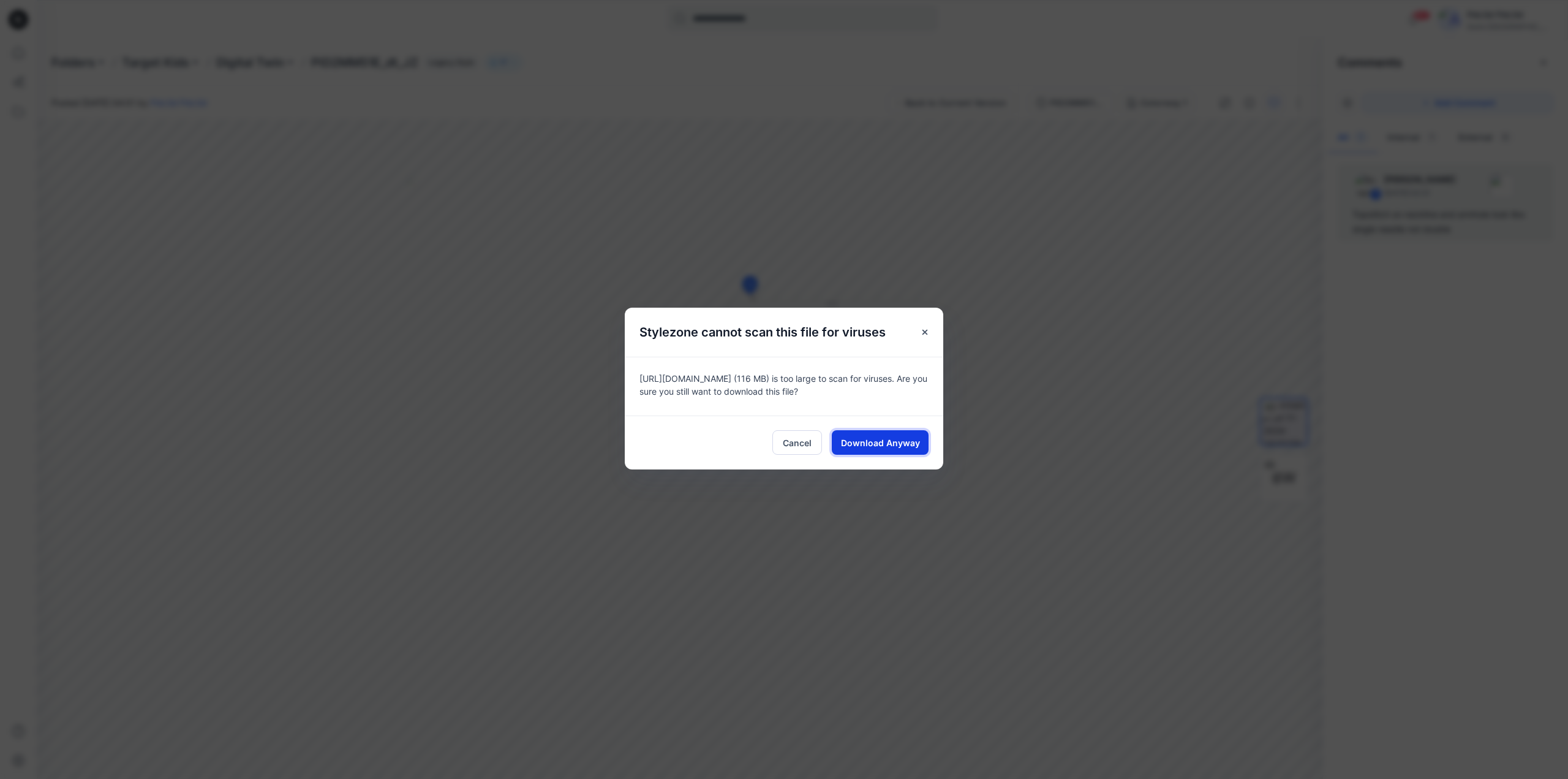
click at [866, 443] on span "Download Anyway" at bounding box center [880, 443] width 79 height 12
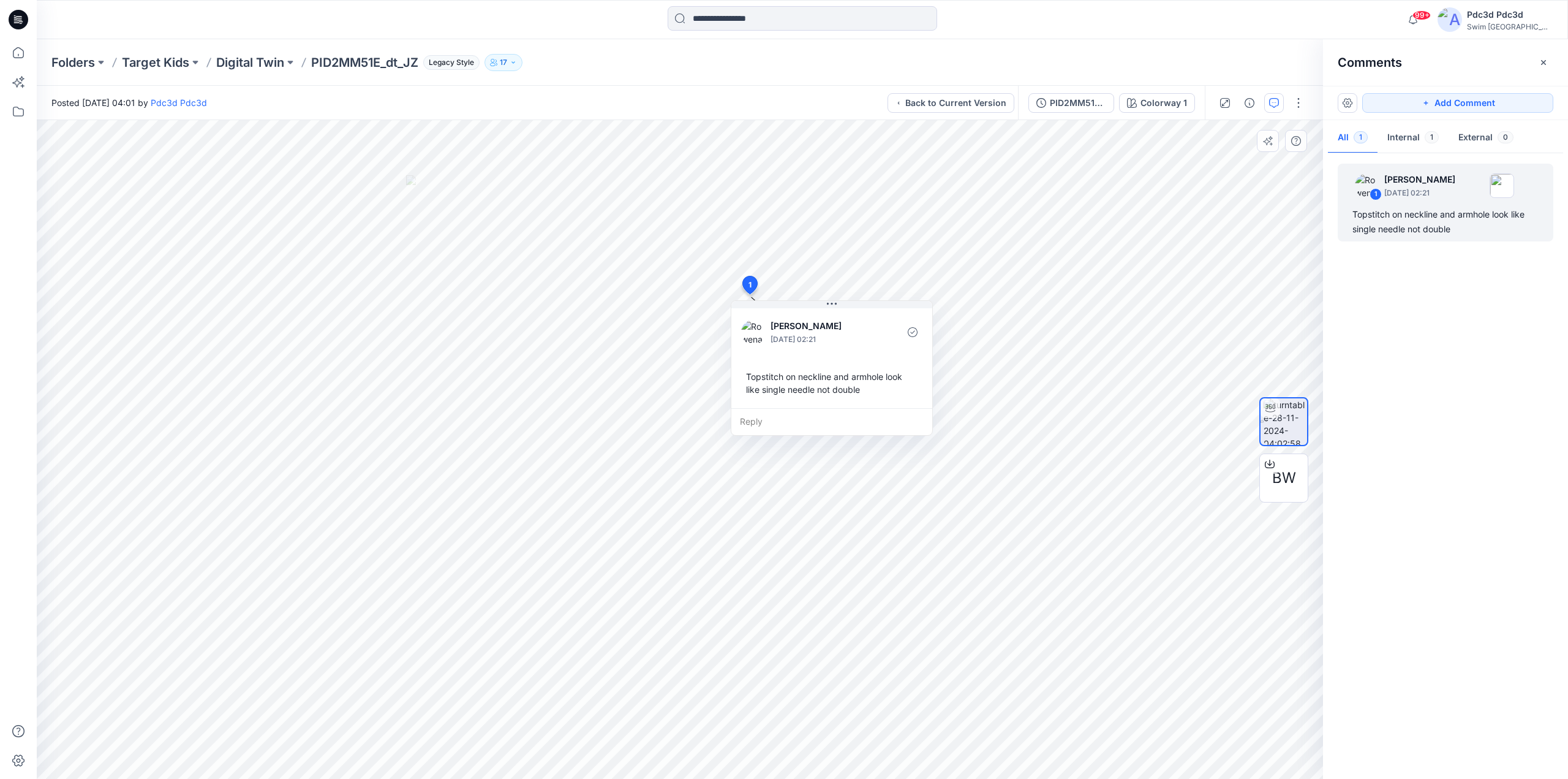
click at [755, 334] on img at bounding box center [753, 332] width 25 height 25
